Goal: Information Seeking & Learning: Learn about a topic

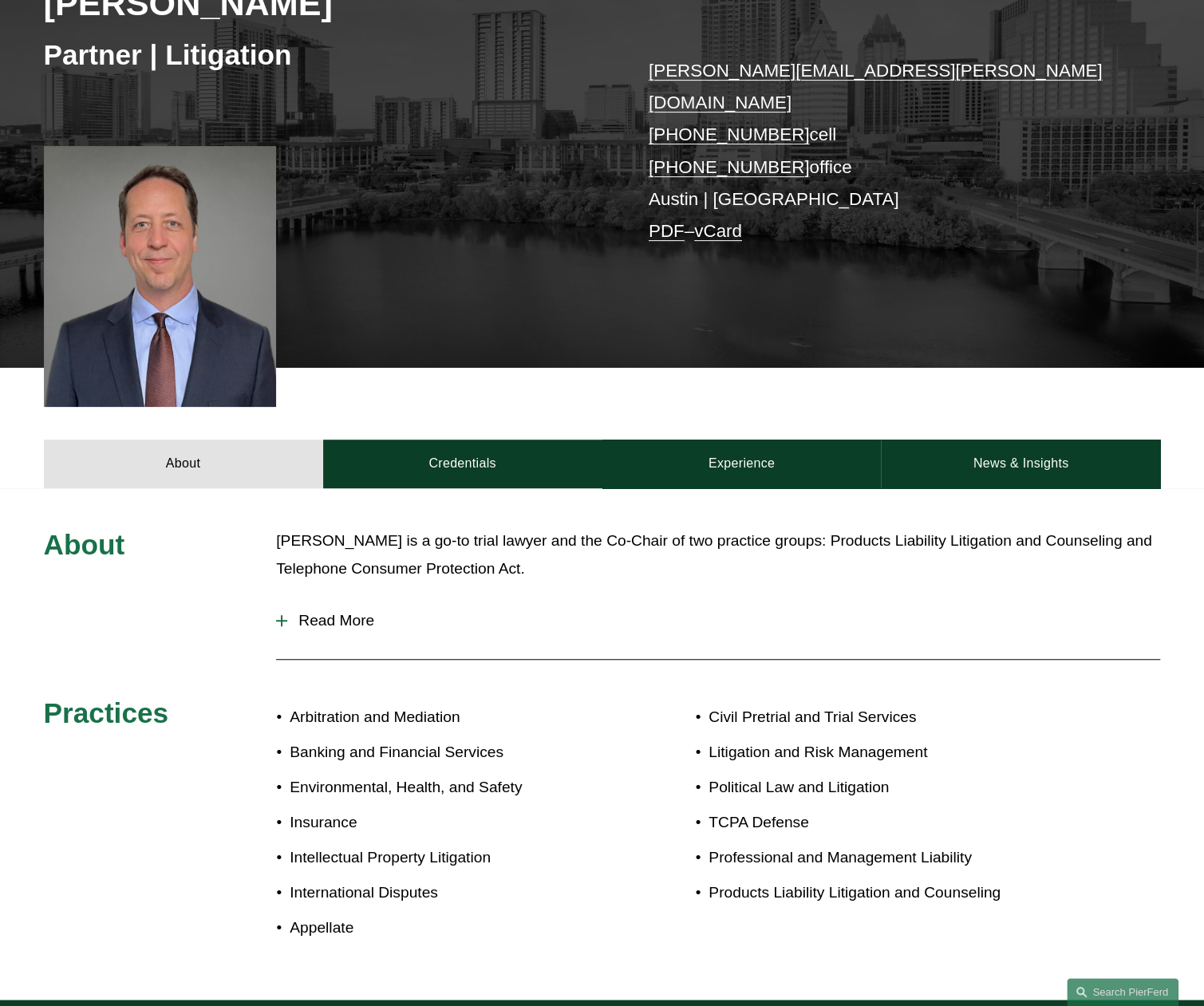
scroll to position [281, 0]
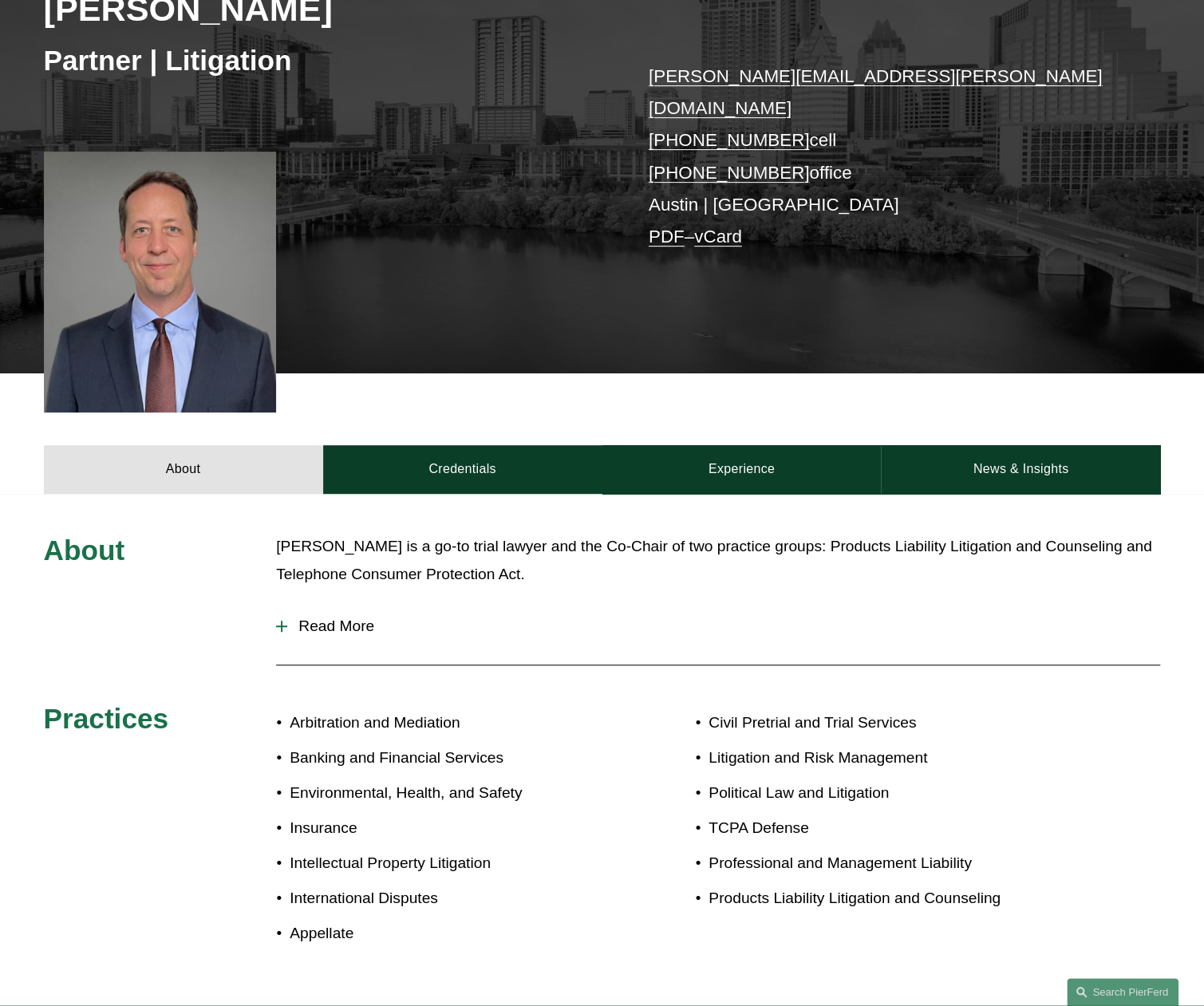
click at [278, 621] on div at bounding box center [282, 627] width 11 height 11
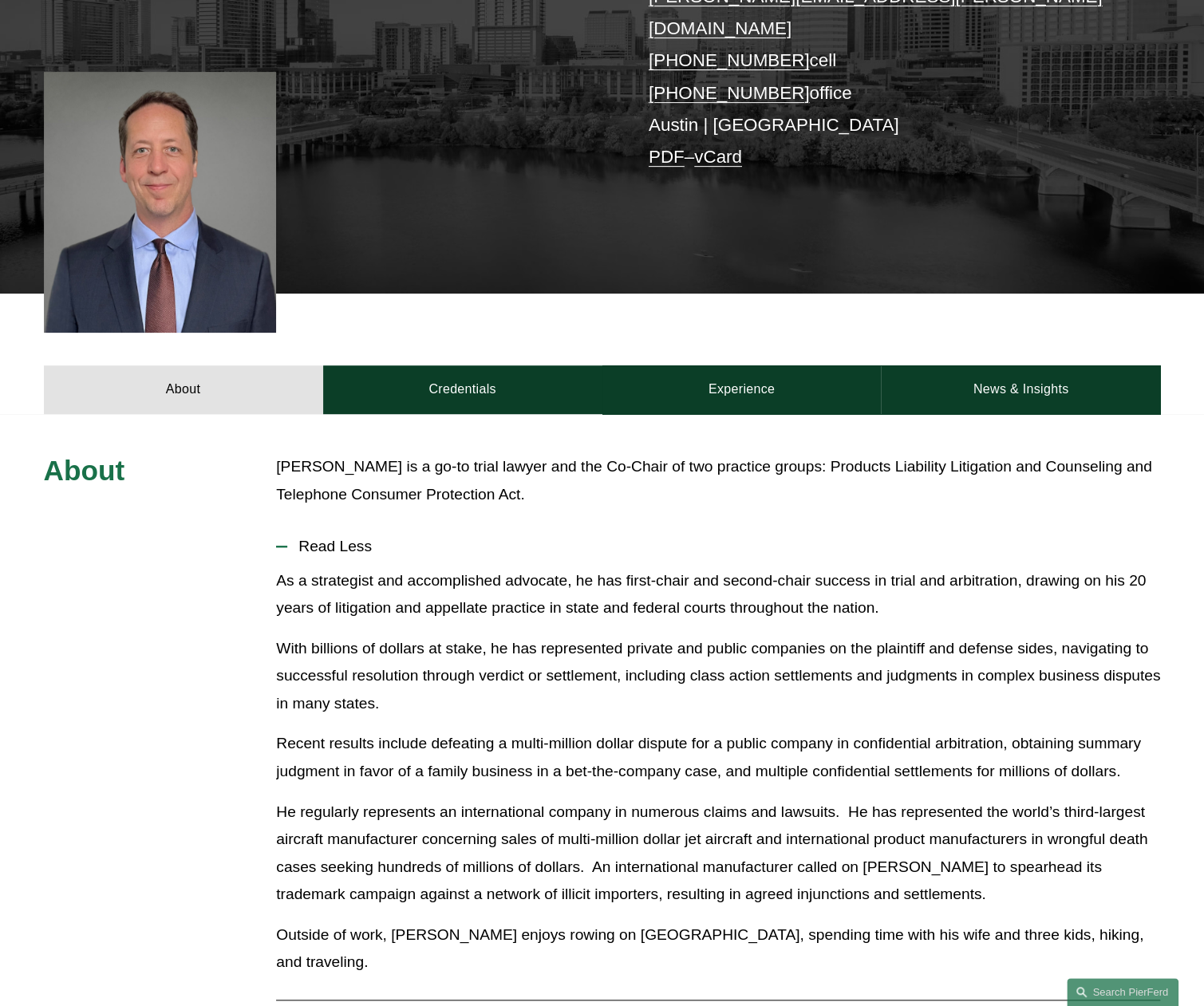
scroll to position [441, 0]
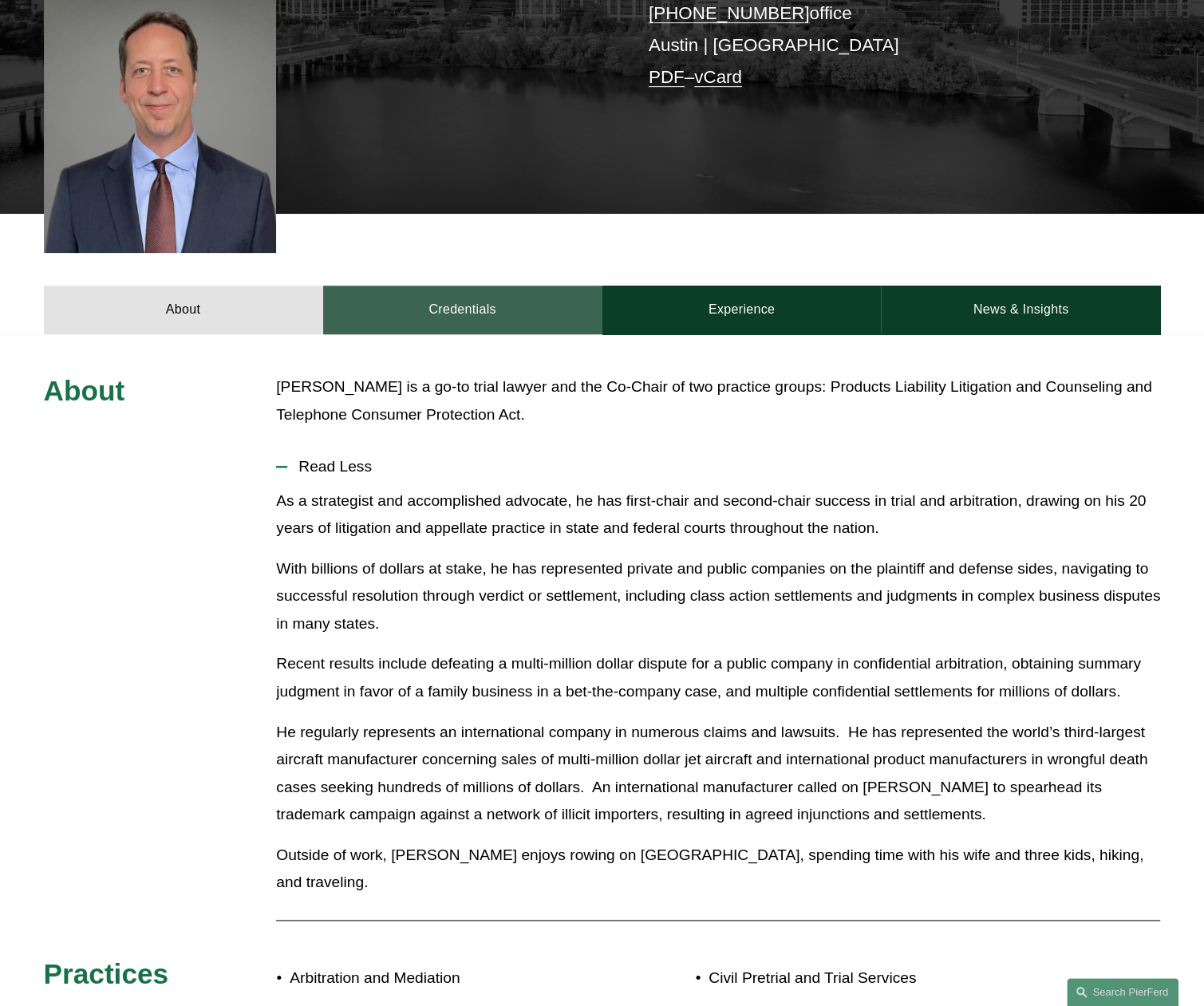
click at [511, 286] on link "Credentials" at bounding box center [463, 309] width 279 height 48
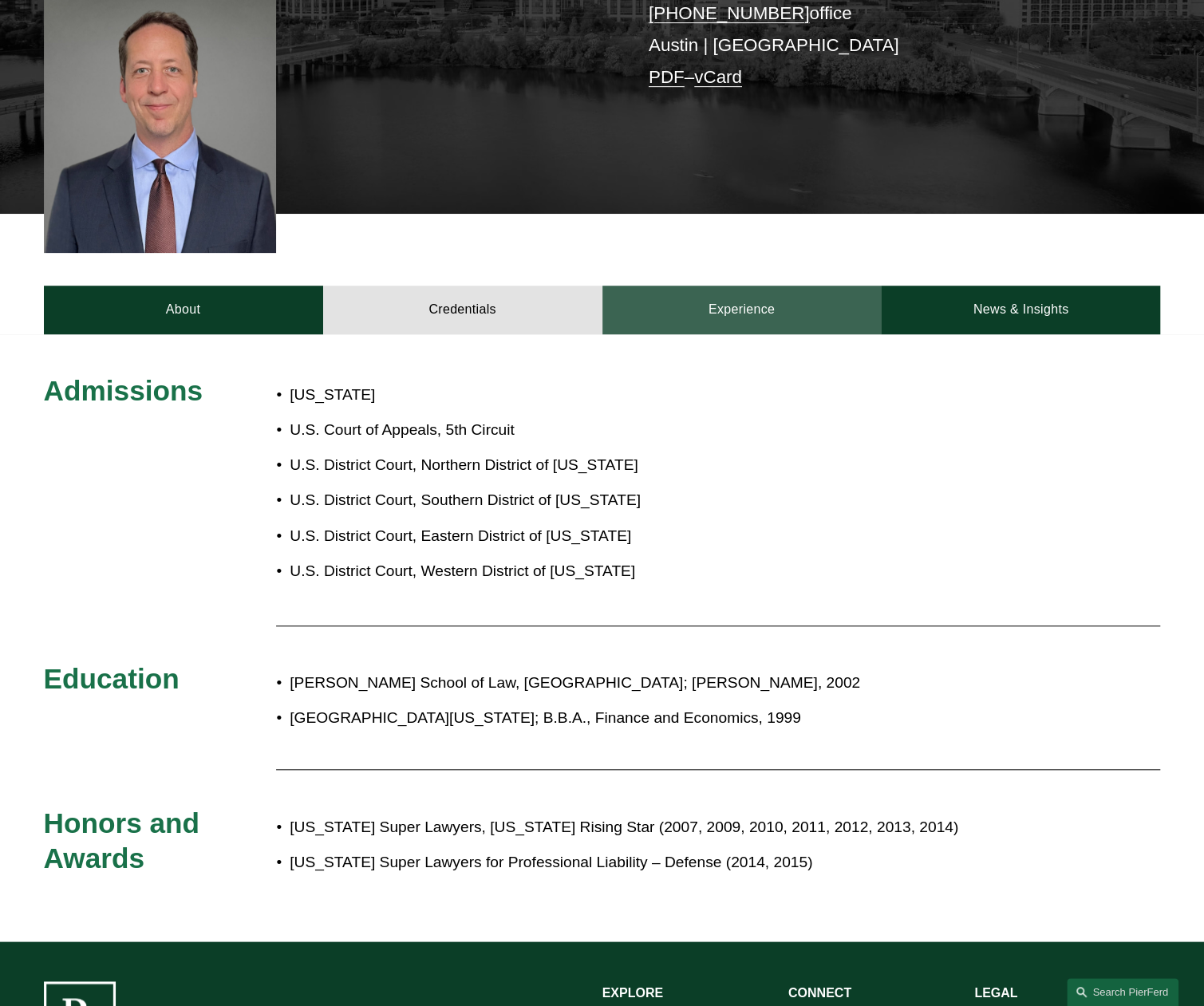
click at [741, 286] on link "Experience" at bounding box center [742, 309] width 279 height 48
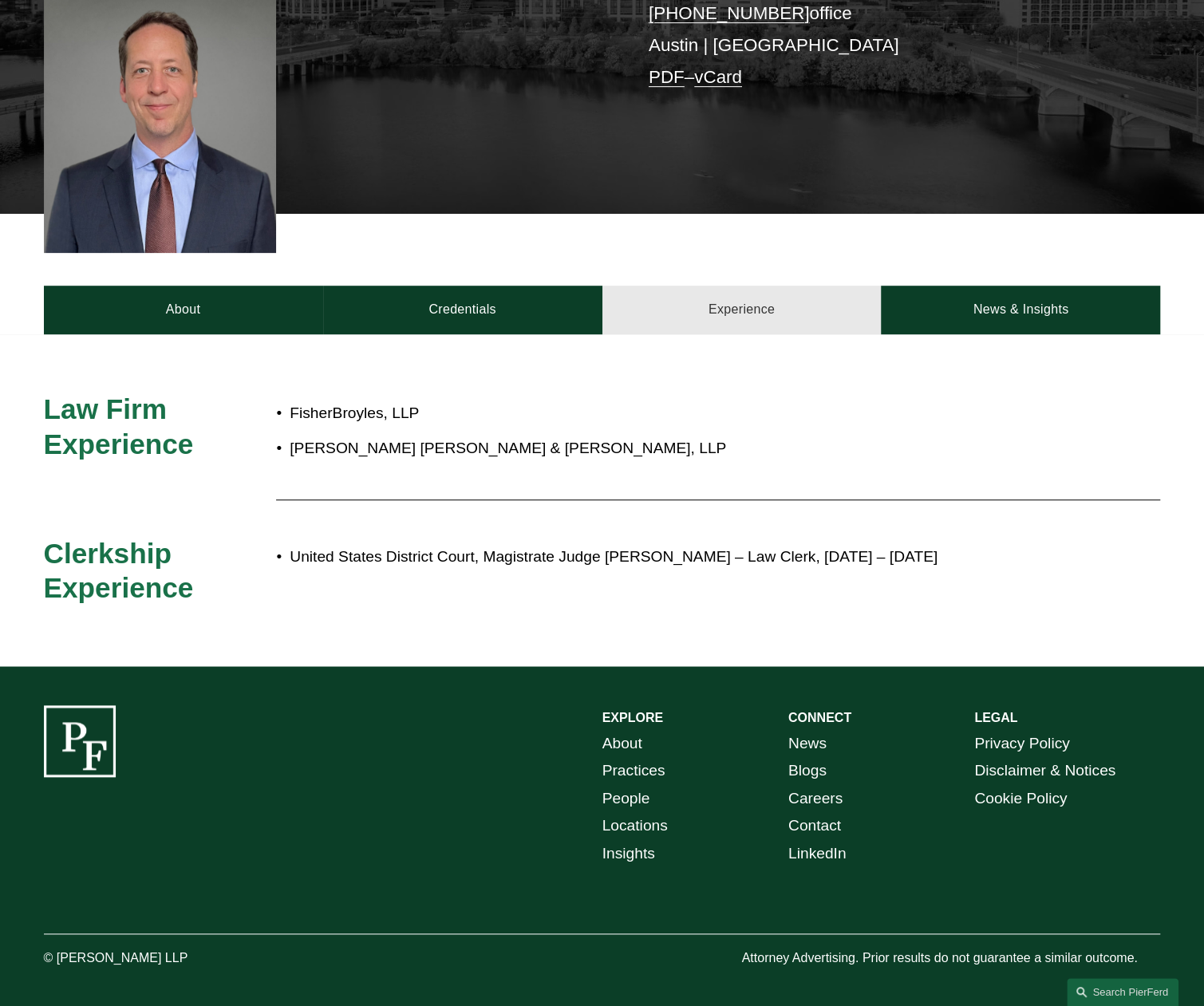
scroll to position [420, 0]
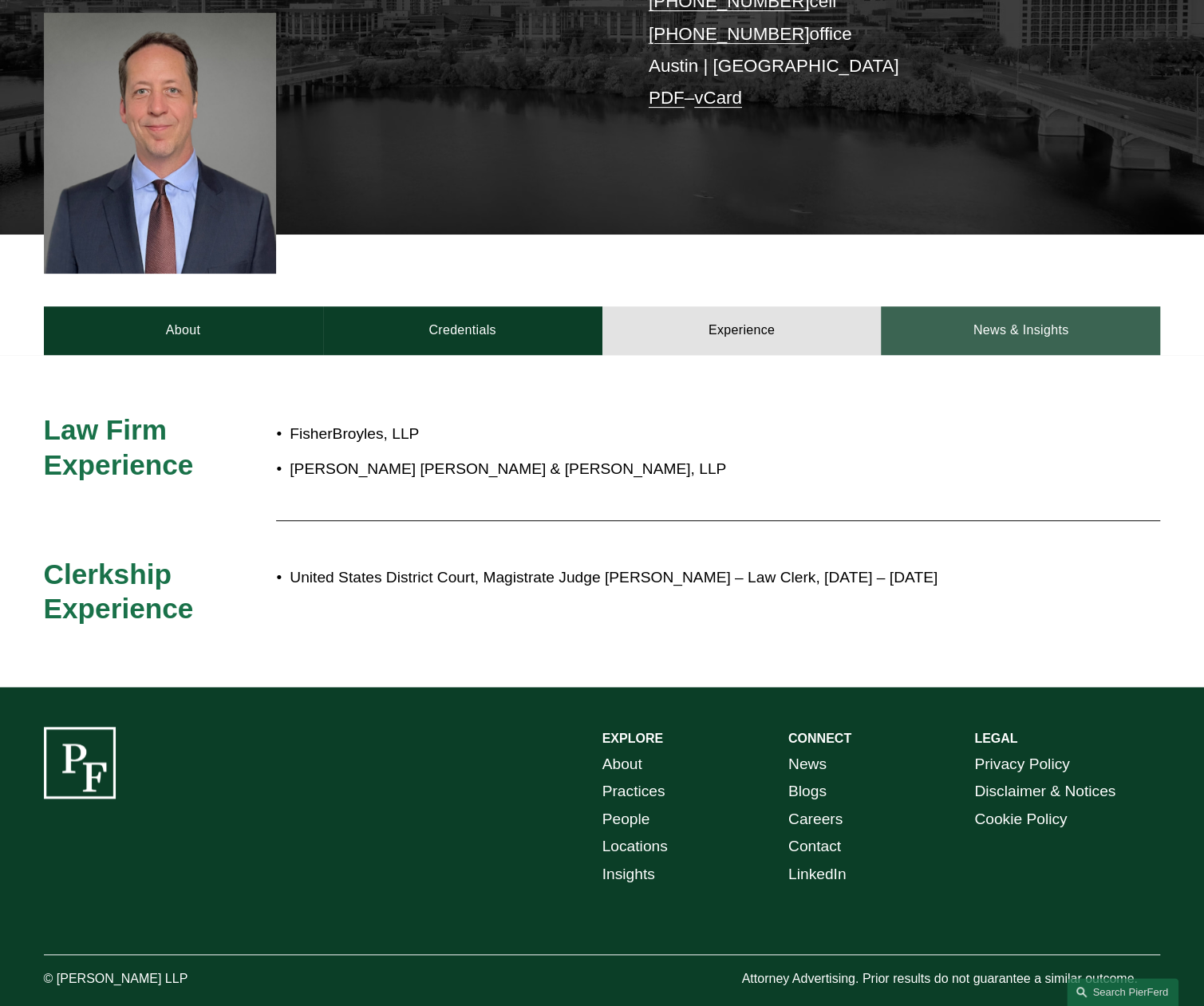
click at [992, 306] on link "News & Insights" at bounding box center [1020, 330] width 279 height 48
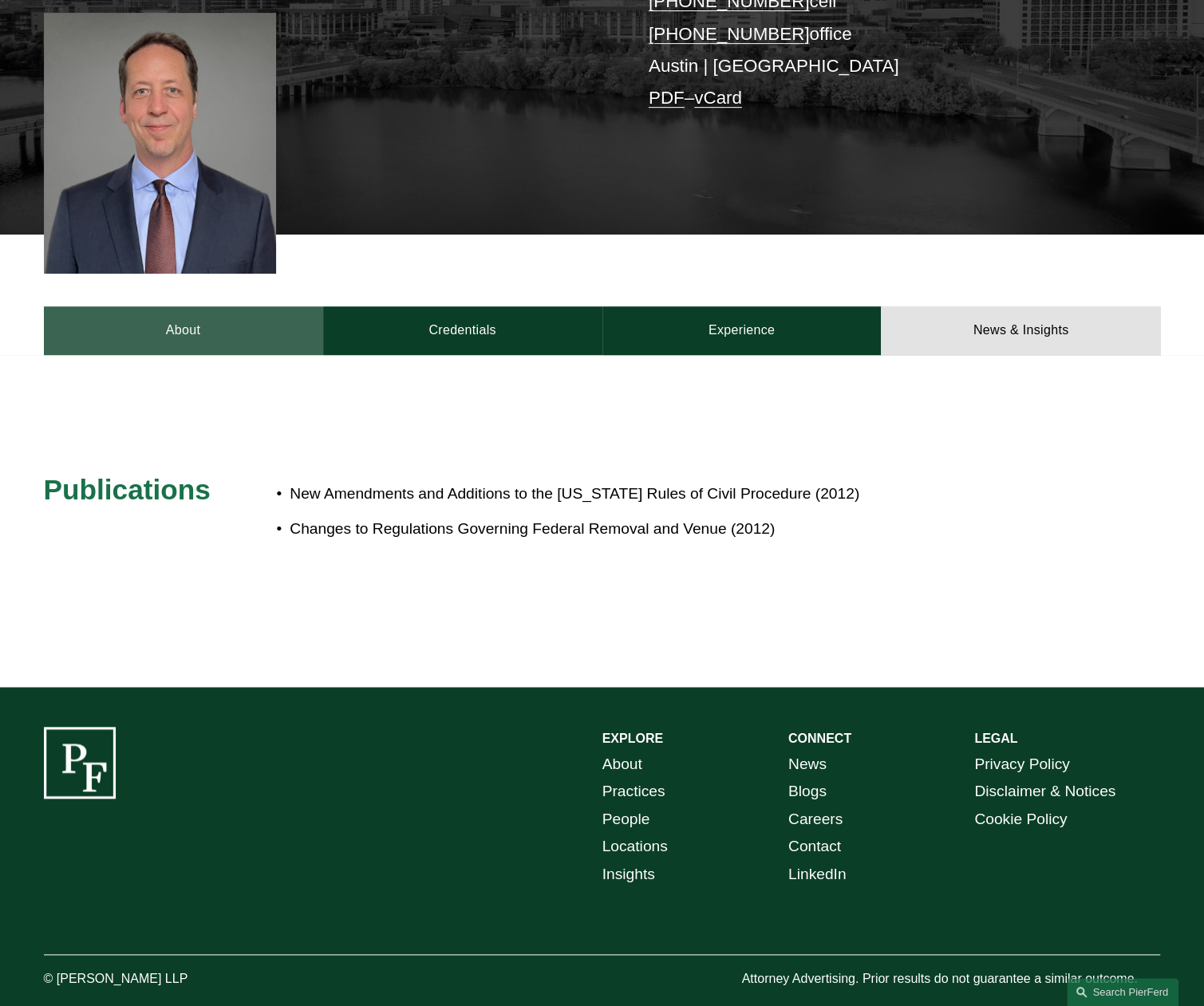
click at [214, 310] on link "About" at bounding box center [184, 330] width 279 height 48
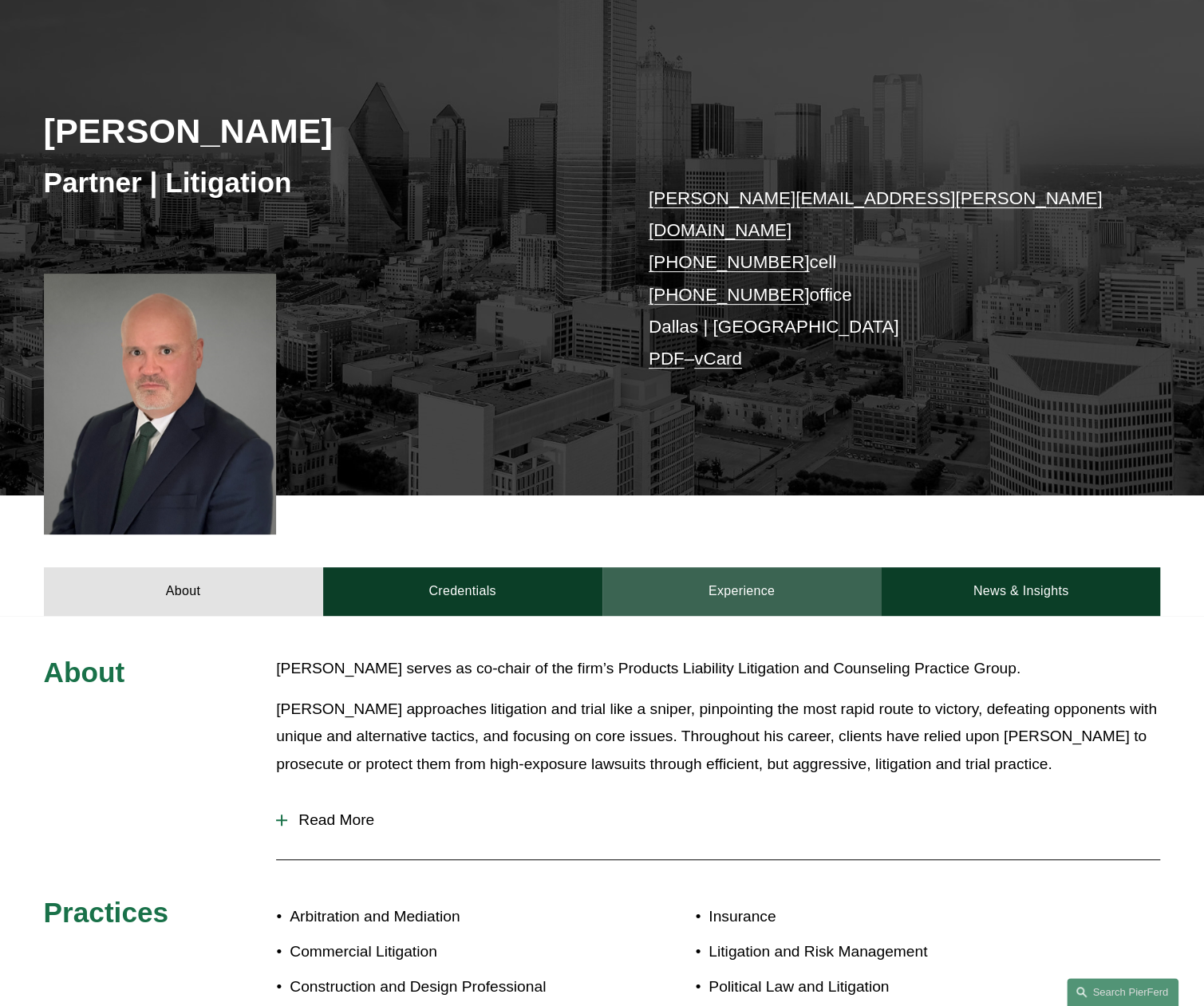
scroll to position [239, 0]
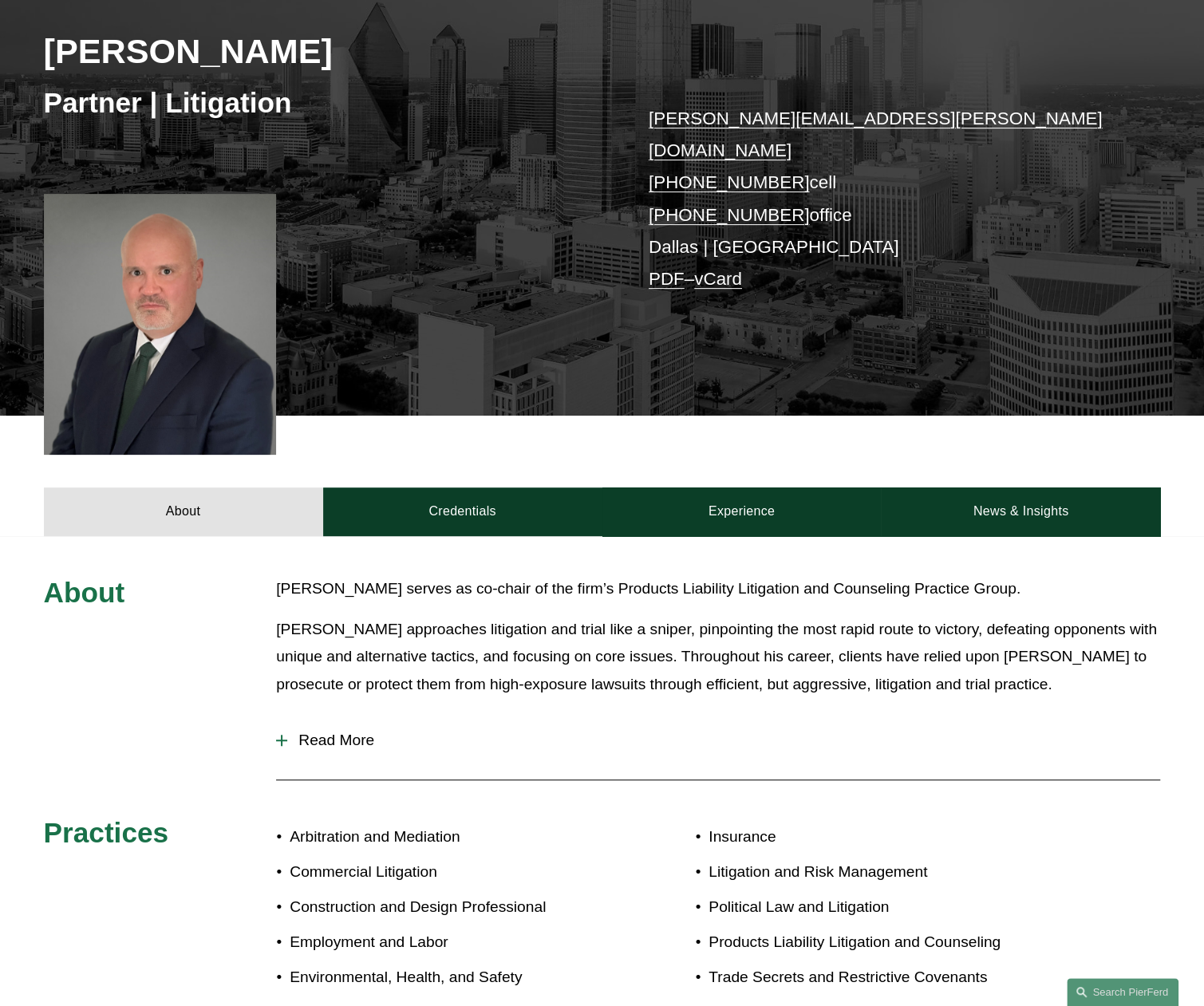
click at [349, 731] on span "Read More" at bounding box center [723, 740] width 873 height 18
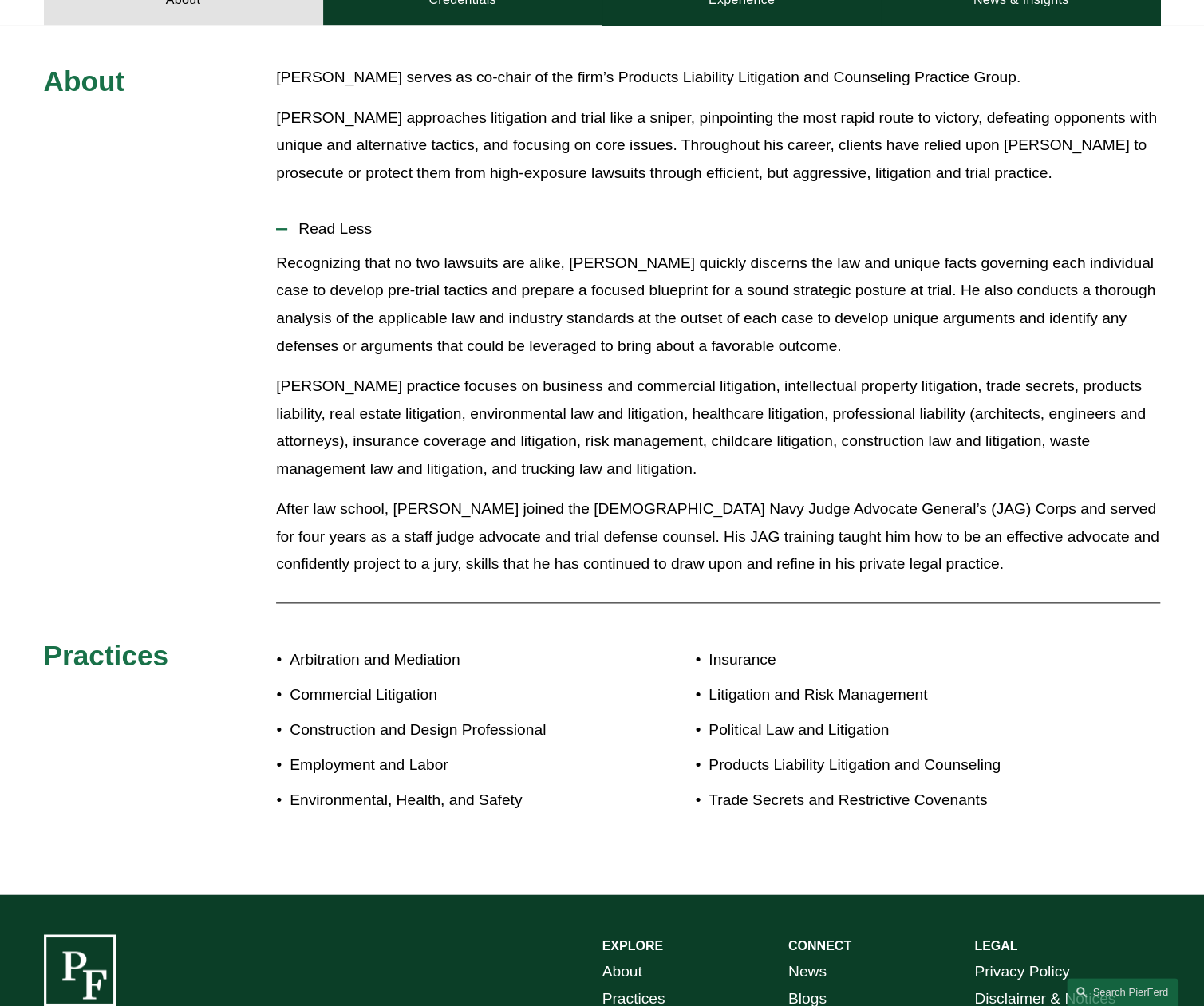
scroll to position [638, 0]
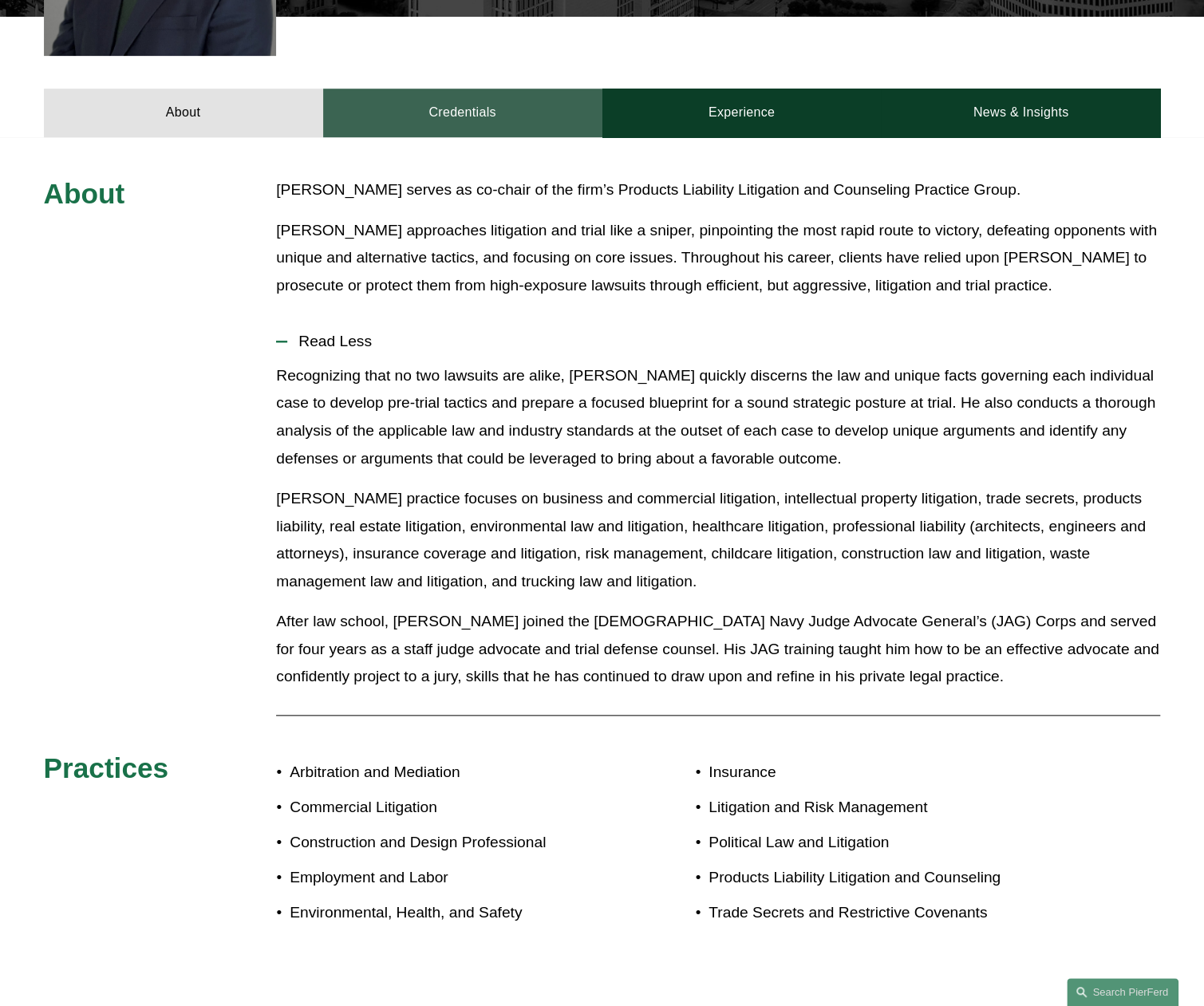
click at [522, 100] on link "Credentials" at bounding box center [463, 113] width 279 height 48
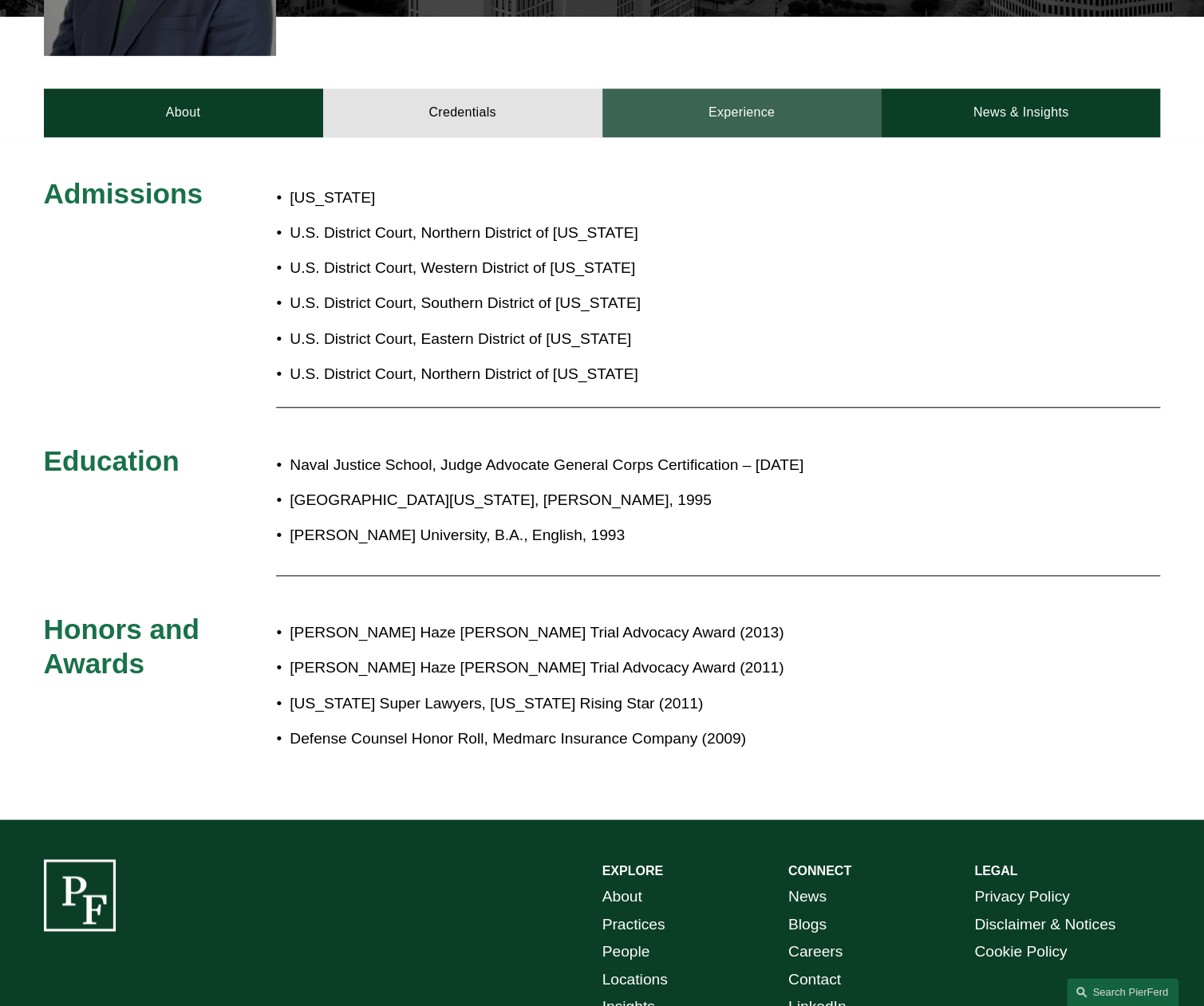
click at [722, 89] on link "Experience" at bounding box center [742, 113] width 279 height 48
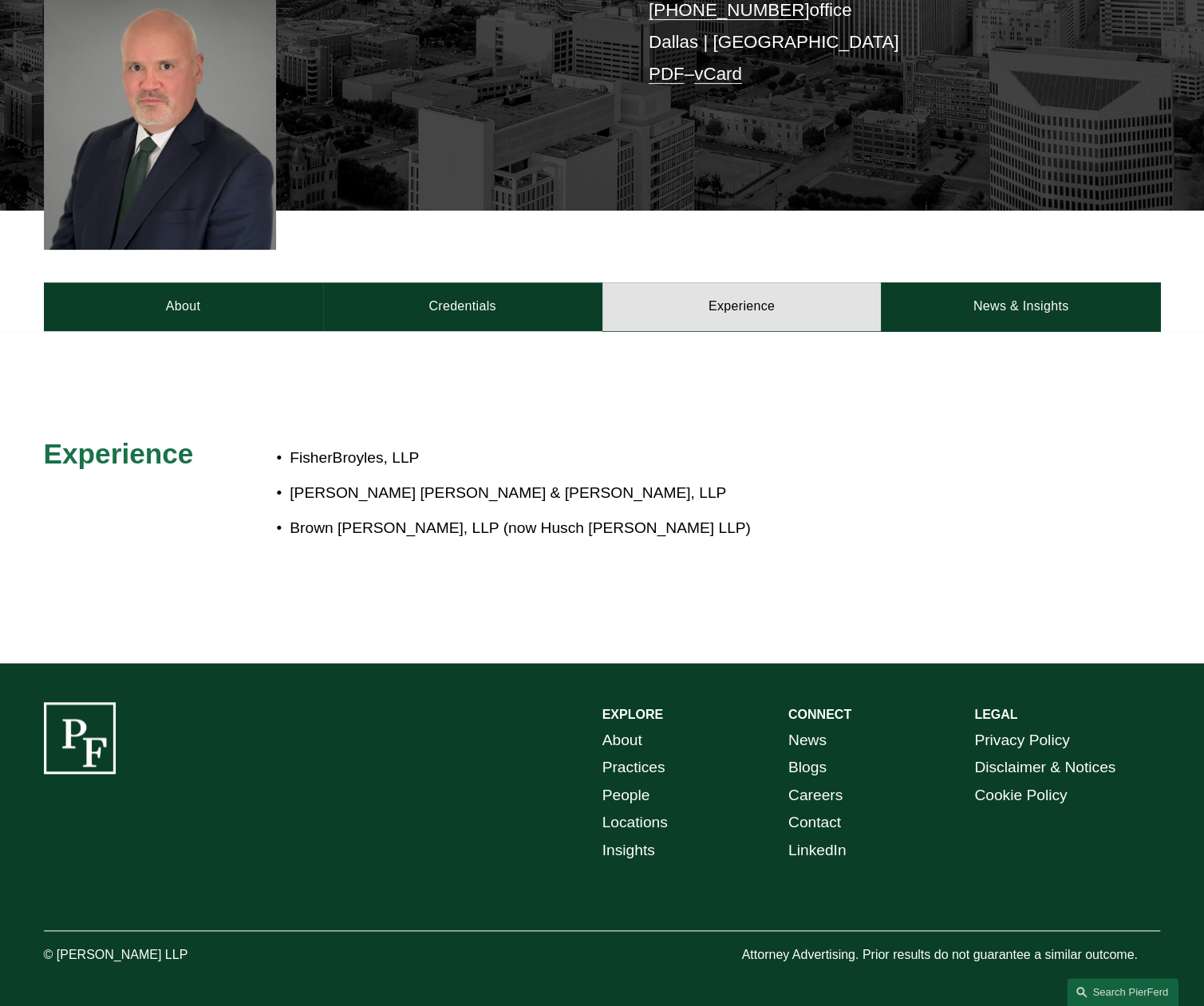
scroll to position [420, 0]
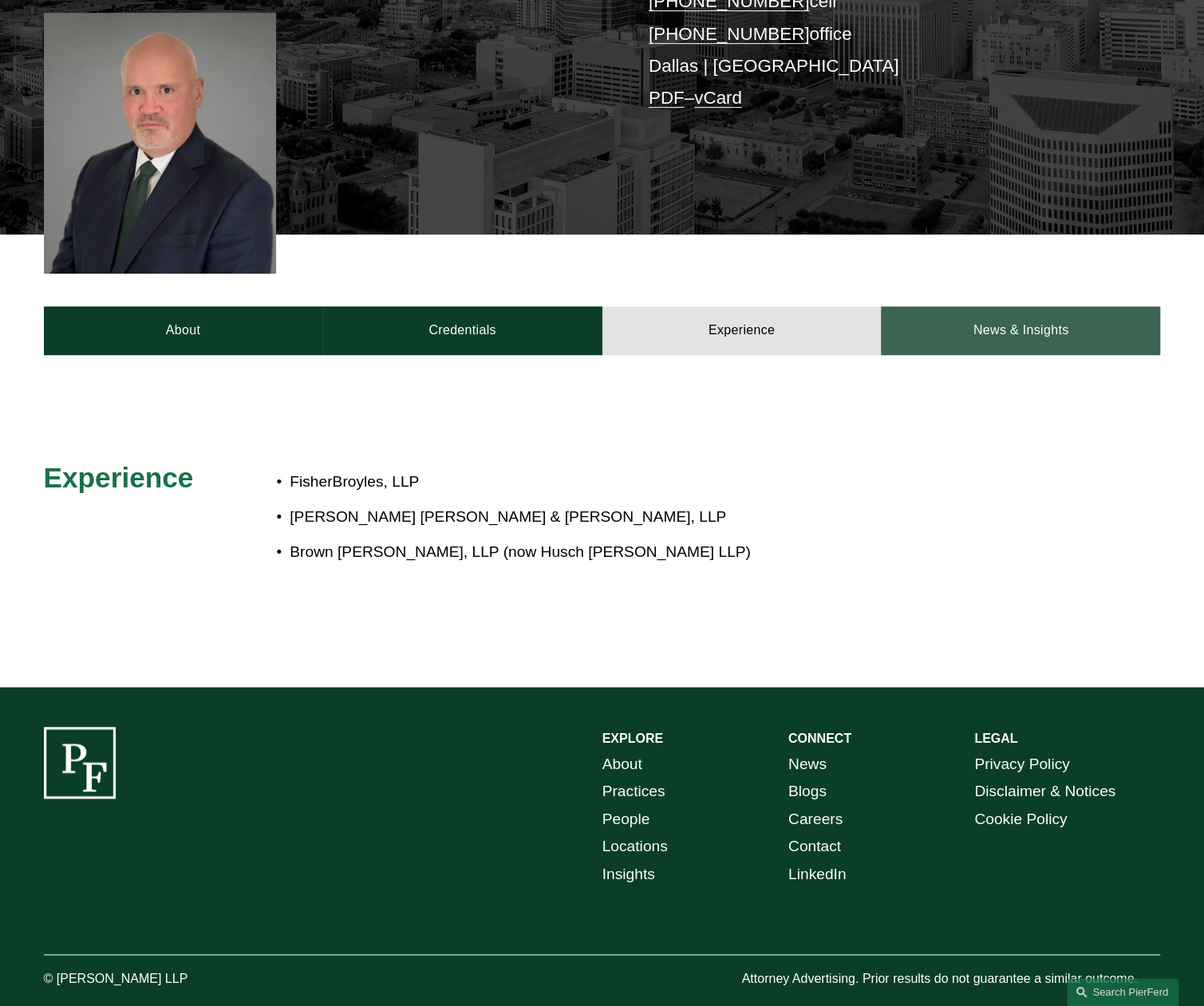
click at [1026, 306] on link "News & Insights" at bounding box center [1020, 330] width 279 height 48
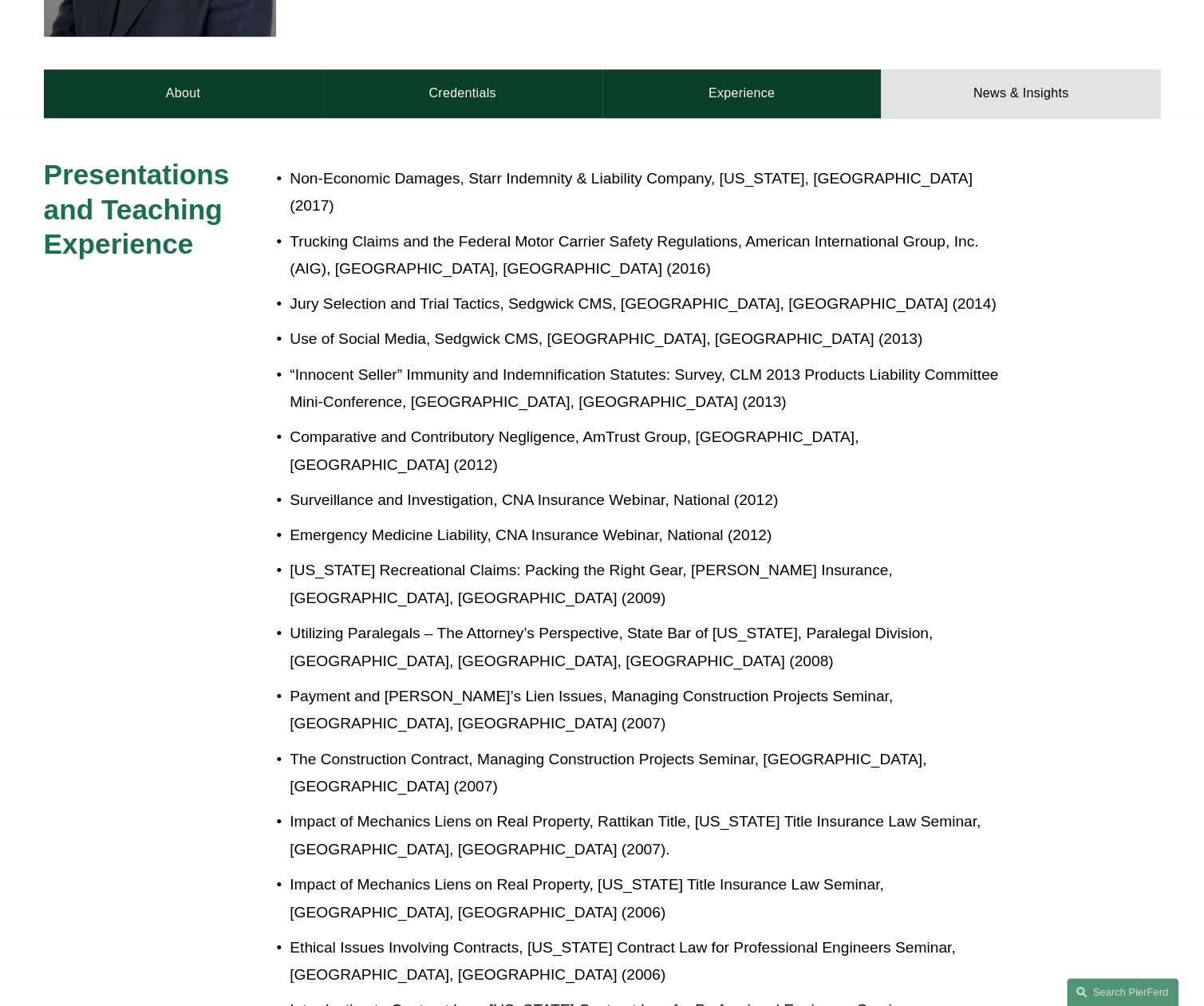
scroll to position [739, 0]
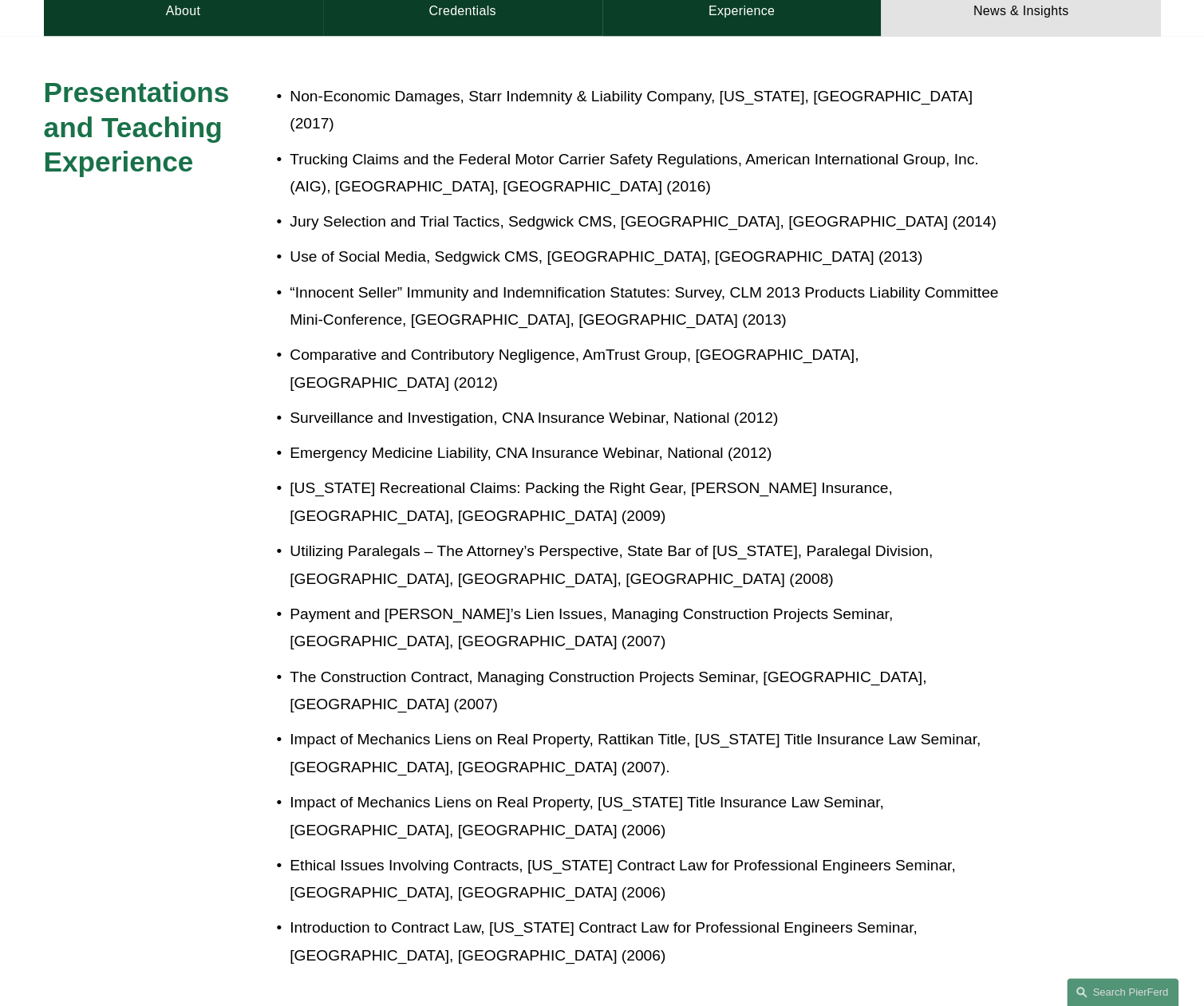
drag, startPoint x: 669, startPoint y: 462, endPoint x: 451, endPoint y: 315, distance: 262.9
click at [451, 341] on p "Comparative and Contributory Negligence, AmTrust Group, Dallas, TX (2012)" at bounding box center [655, 368] width 731 height 55
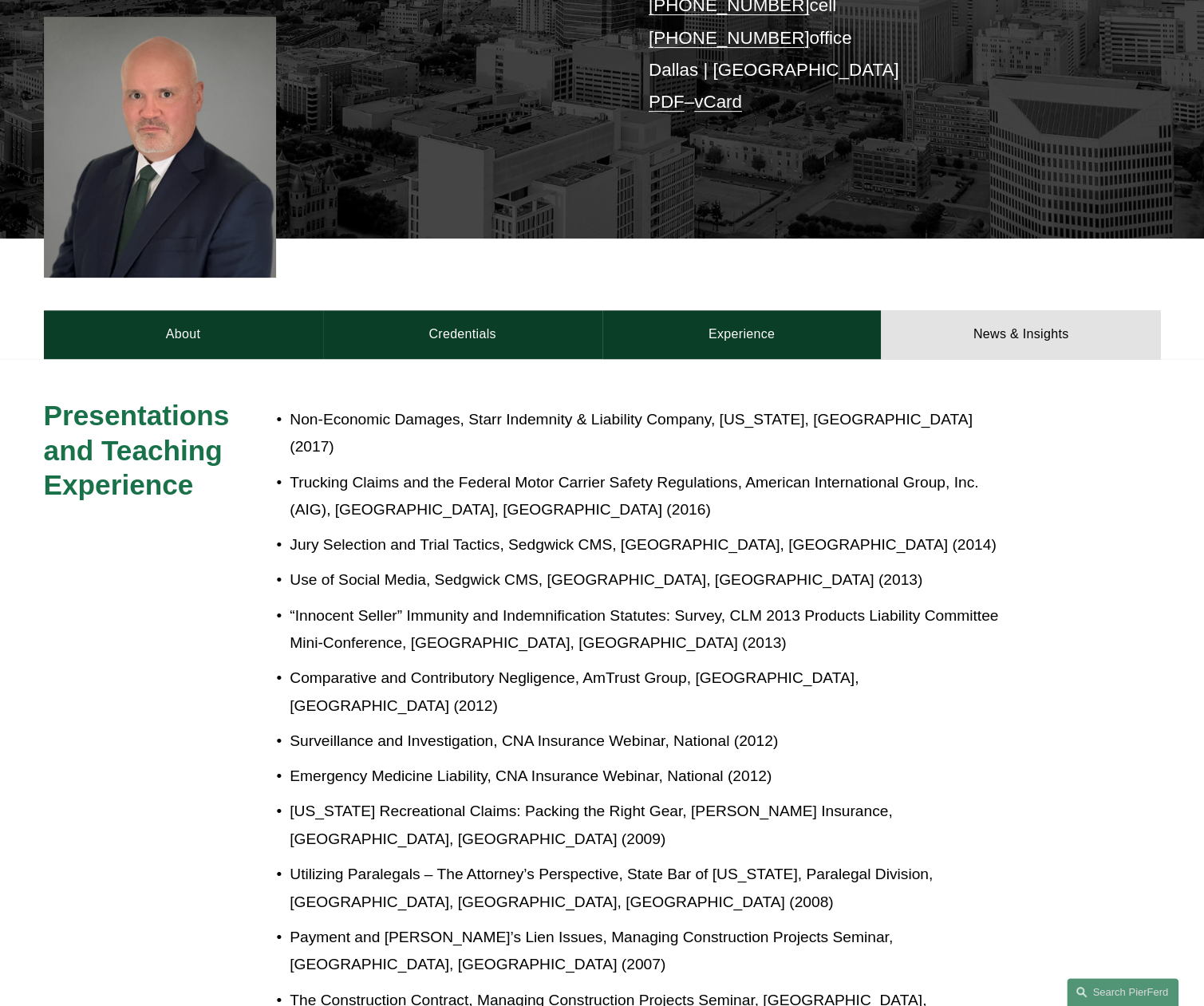
scroll to position [181, 0]
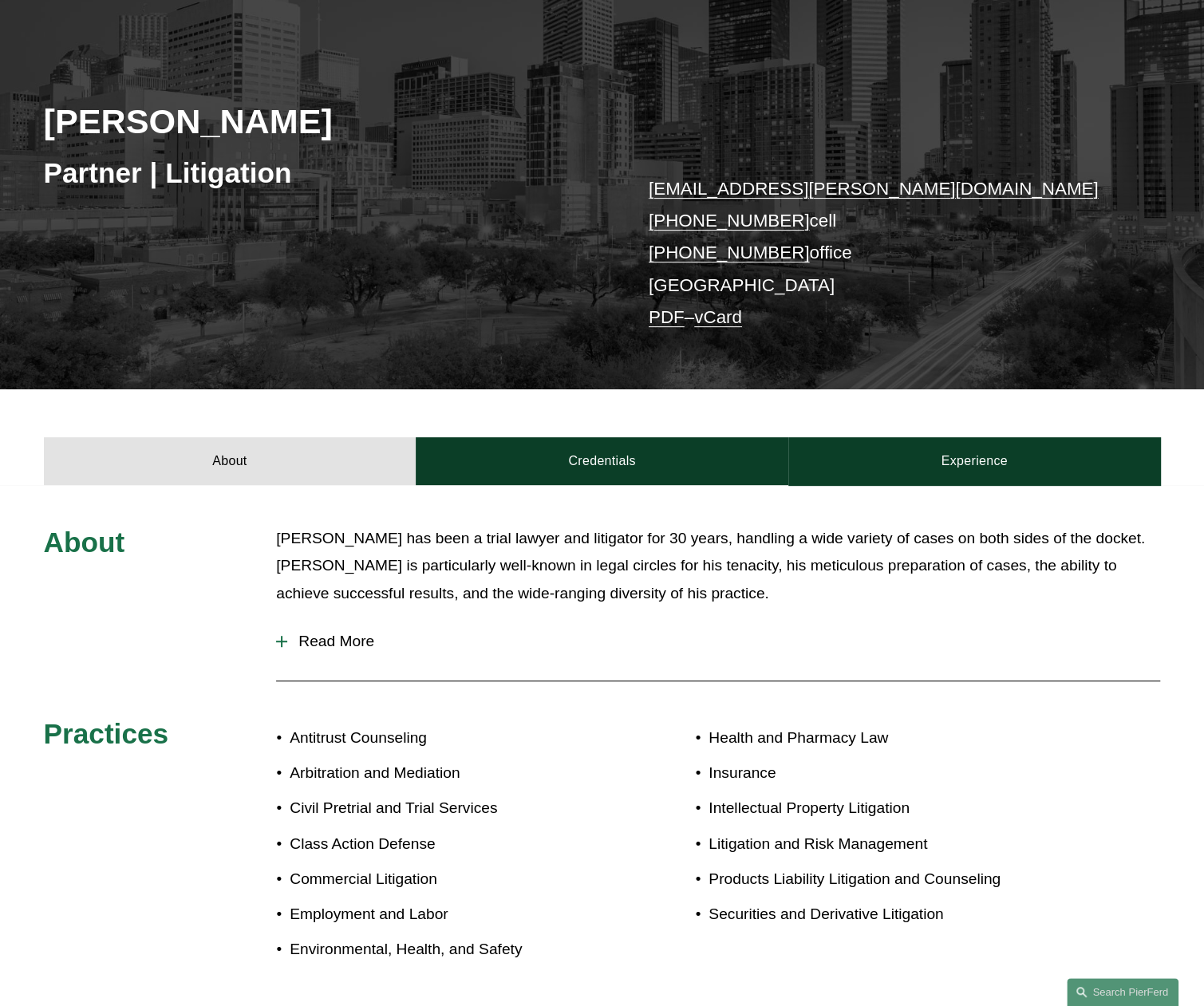
scroll to position [239, 0]
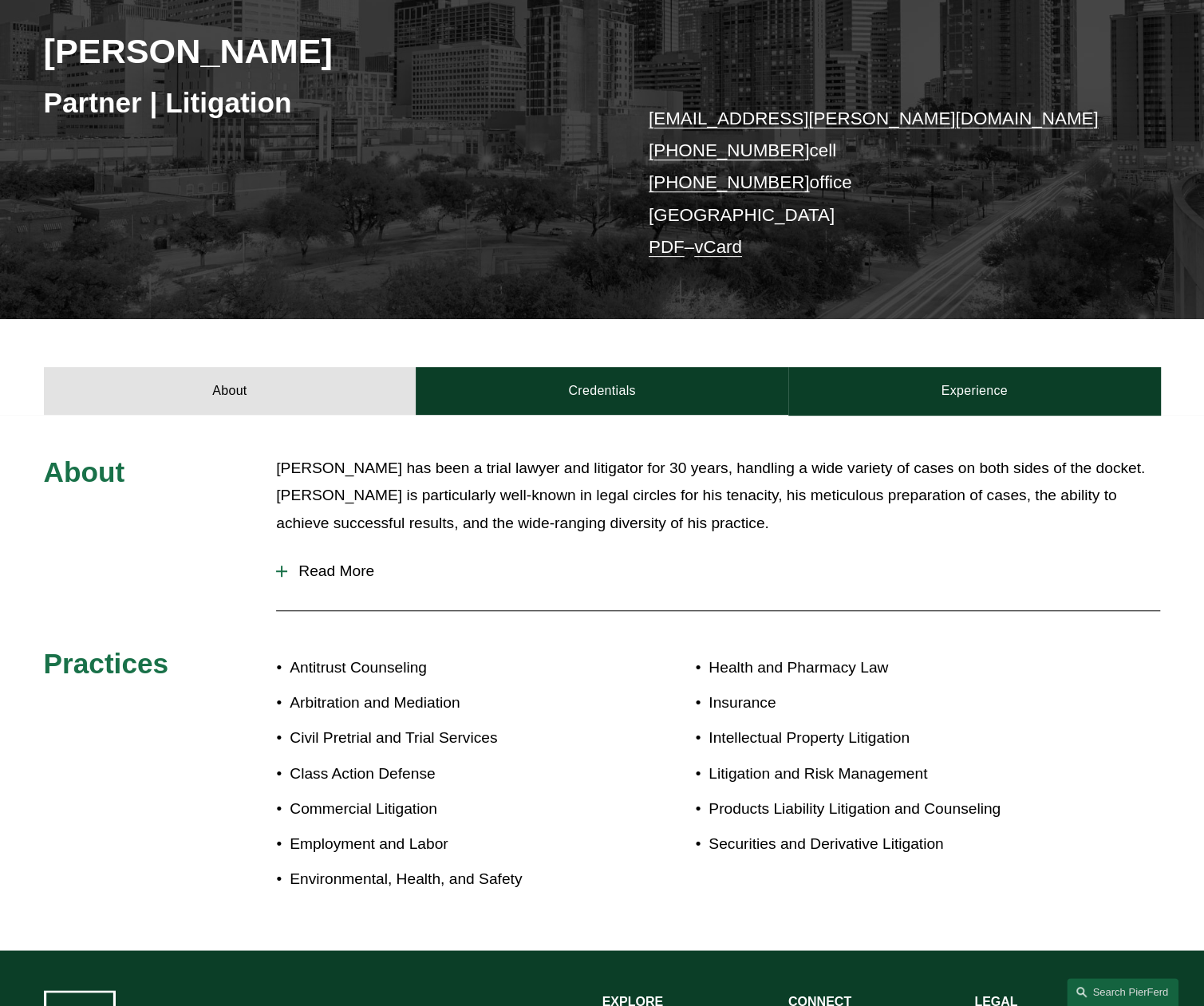
click at [289, 569] on span "Read More" at bounding box center [723, 571] width 873 height 18
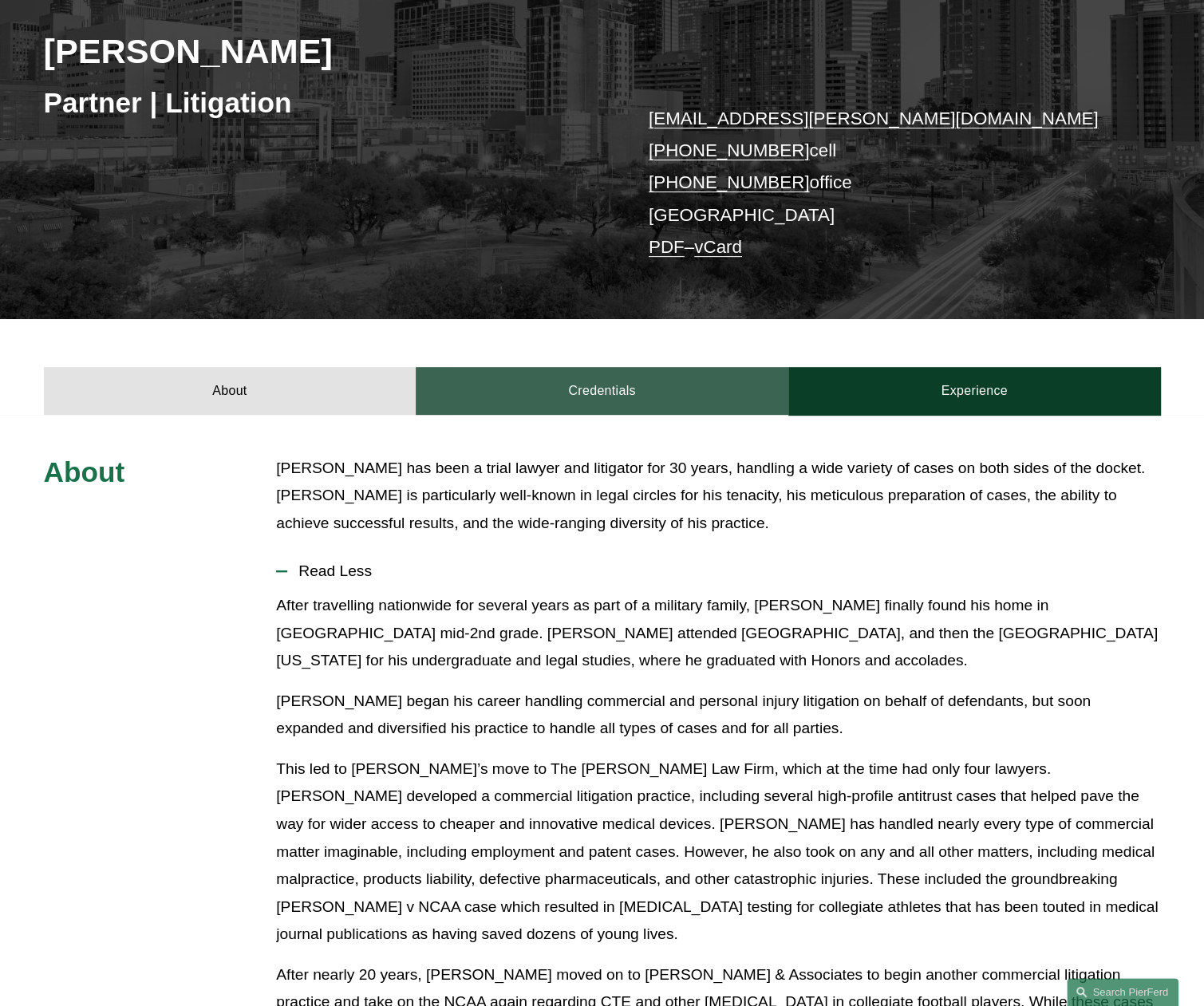
click at [598, 383] on link "Credentials" at bounding box center [602, 391] width 373 height 48
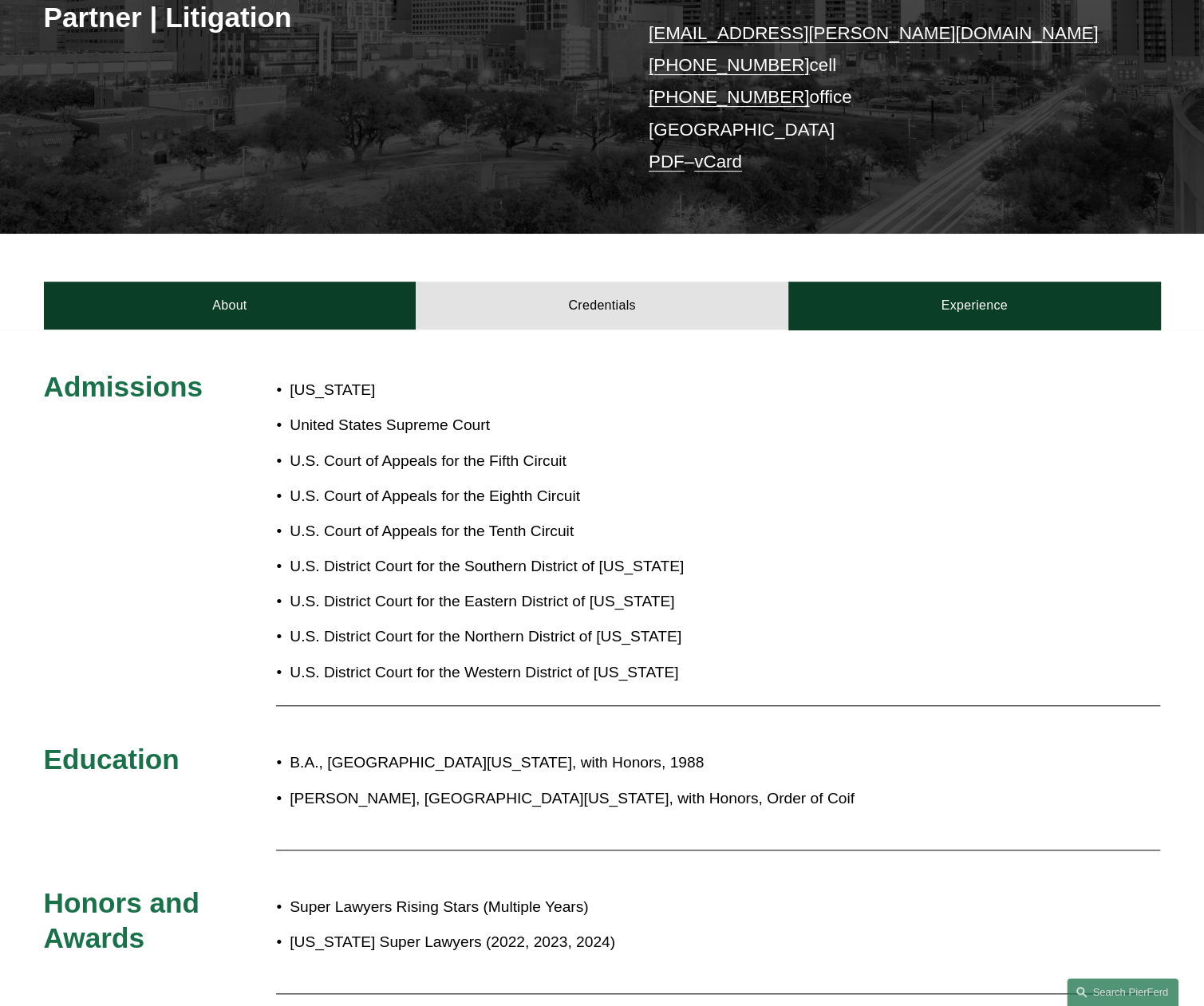
scroll to position [319, 0]
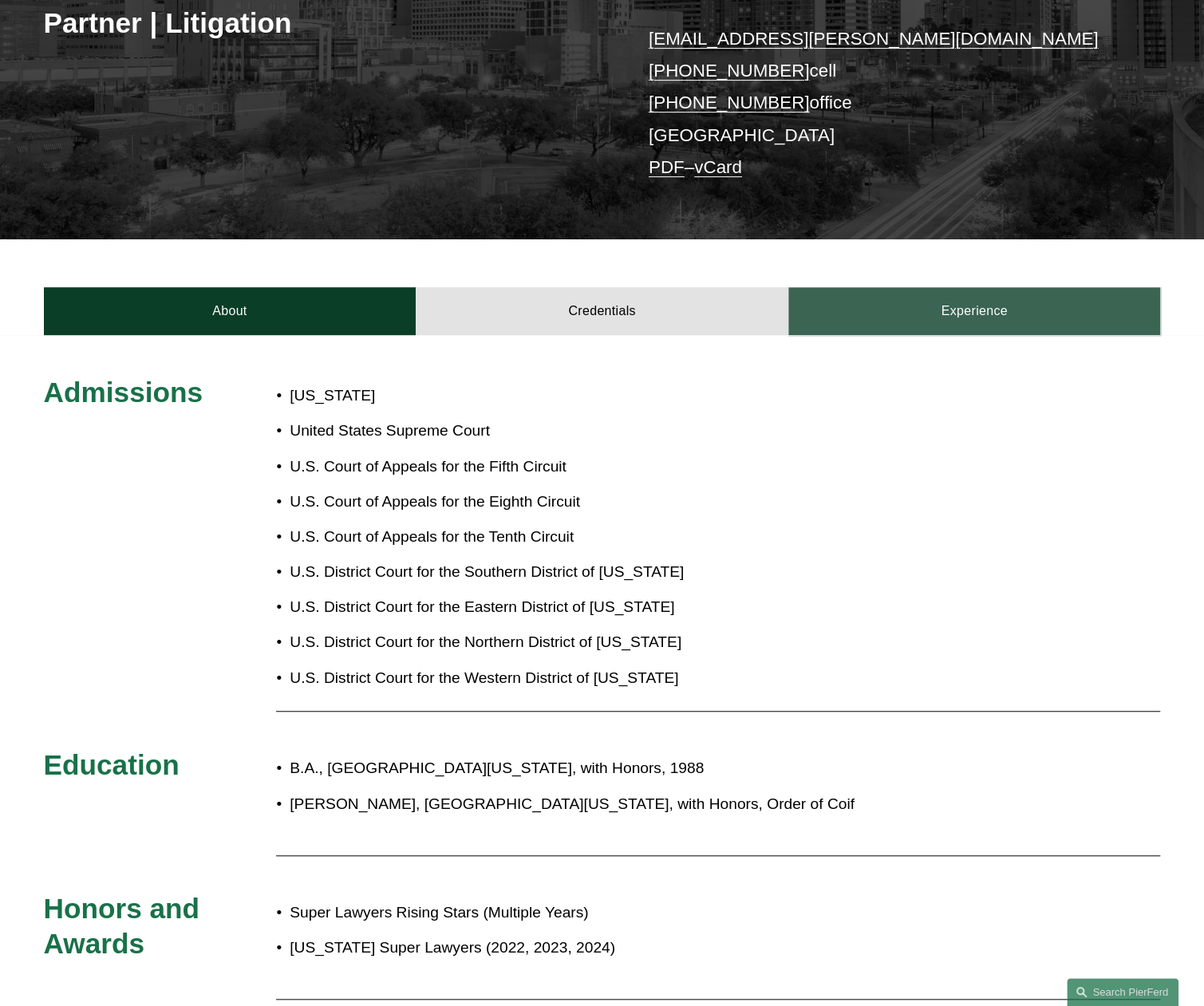
click at [927, 304] on link "Experience" at bounding box center [975, 311] width 373 height 48
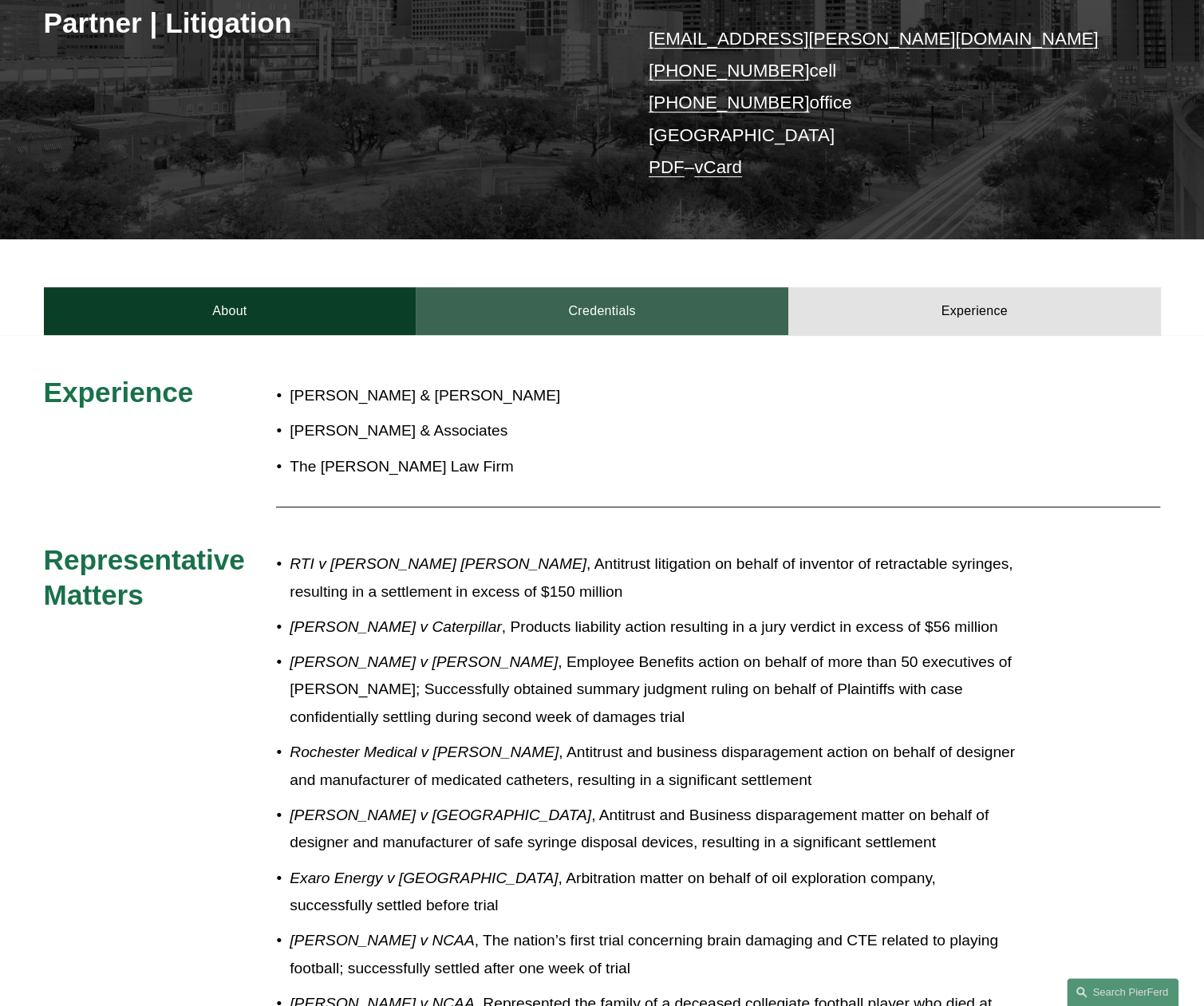
click at [667, 317] on link "Credentials" at bounding box center [602, 311] width 373 height 48
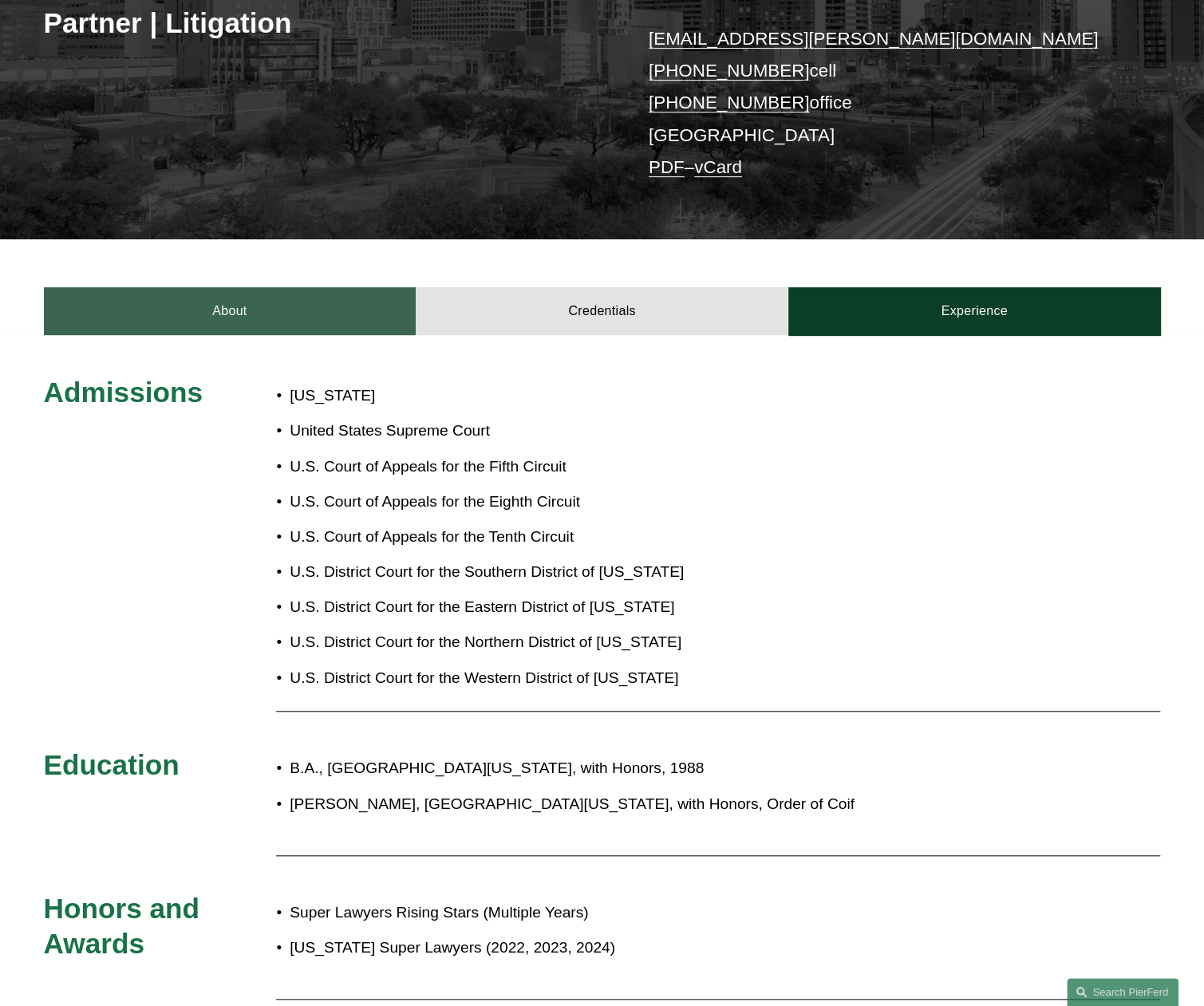
click at [266, 323] on link "About" at bounding box center [230, 311] width 373 height 48
